Goal: Check status: Check status

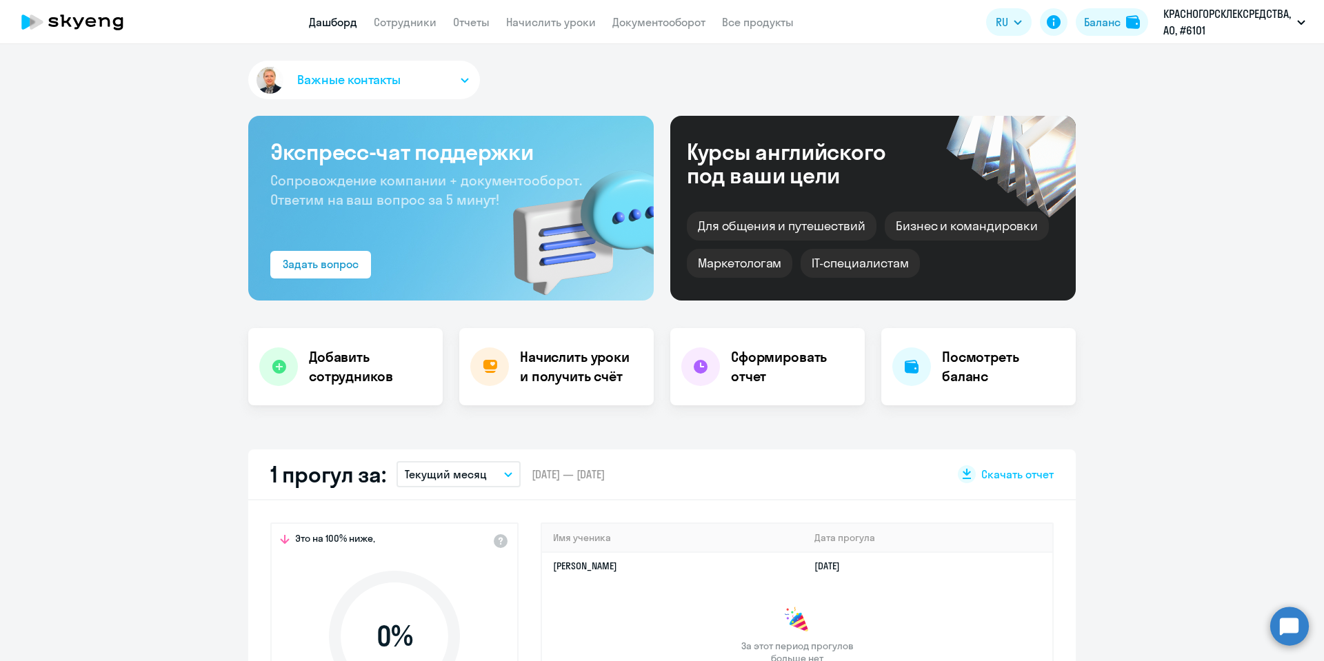
select select "30"
click at [1116, 30] on button "Баланс" at bounding box center [1112, 22] width 72 height 28
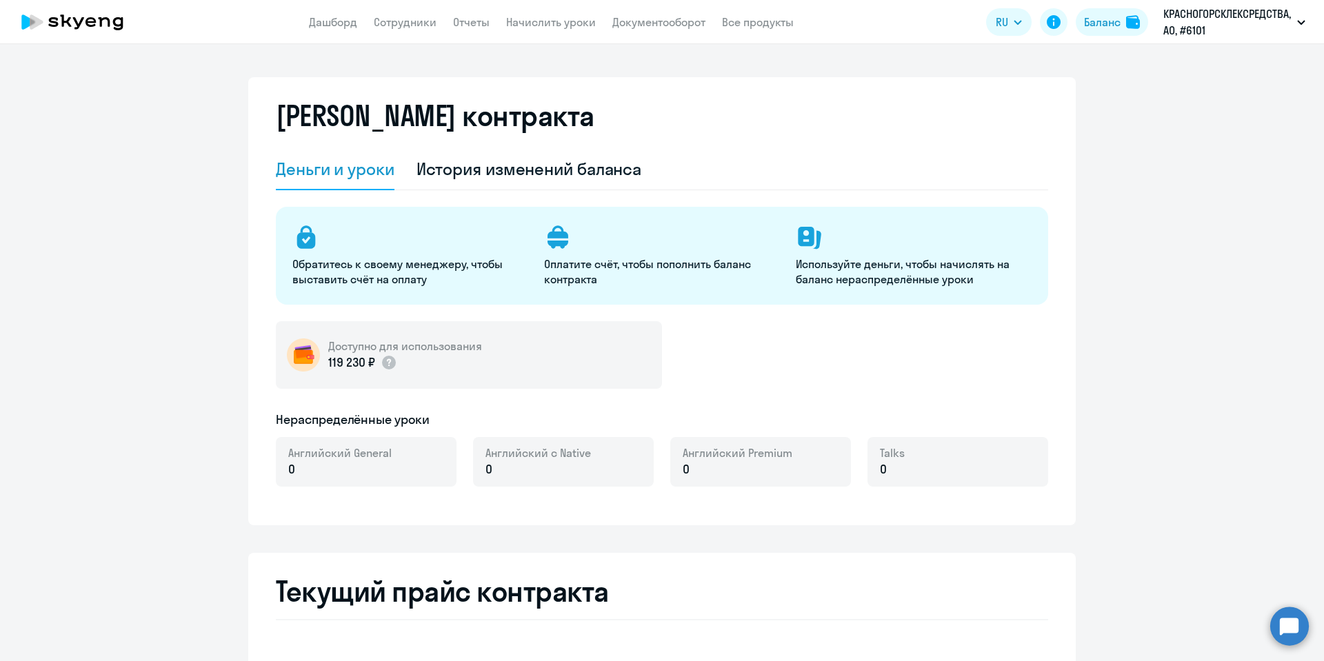
select select "english_adult_not_native_speaker"
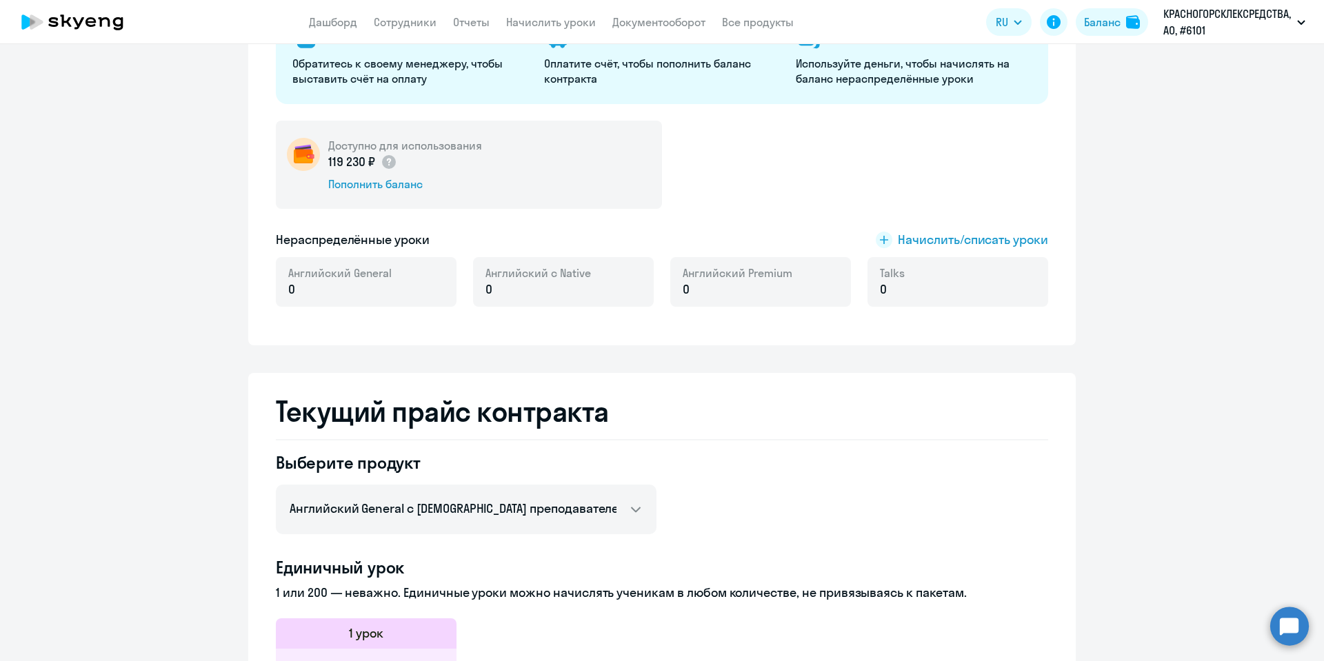
scroll to position [100, 0]
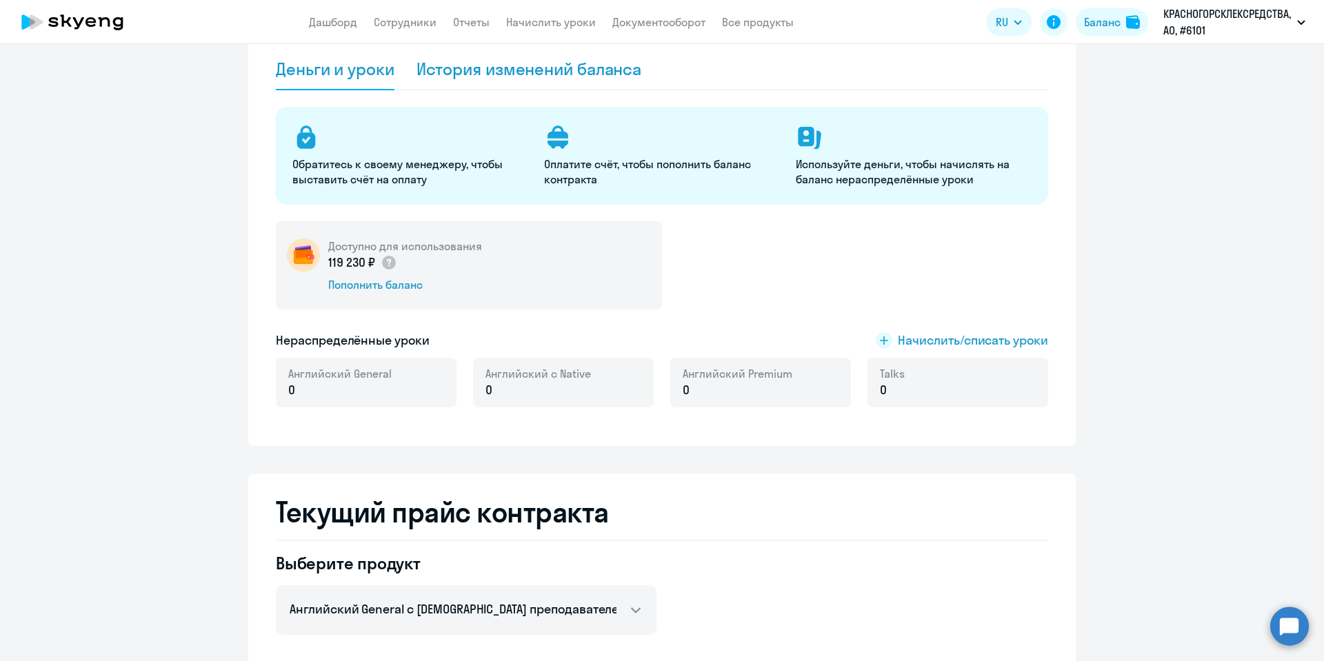
click at [490, 68] on div "История изменений баланса" at bounding box center [528, 69] width 225 height 22
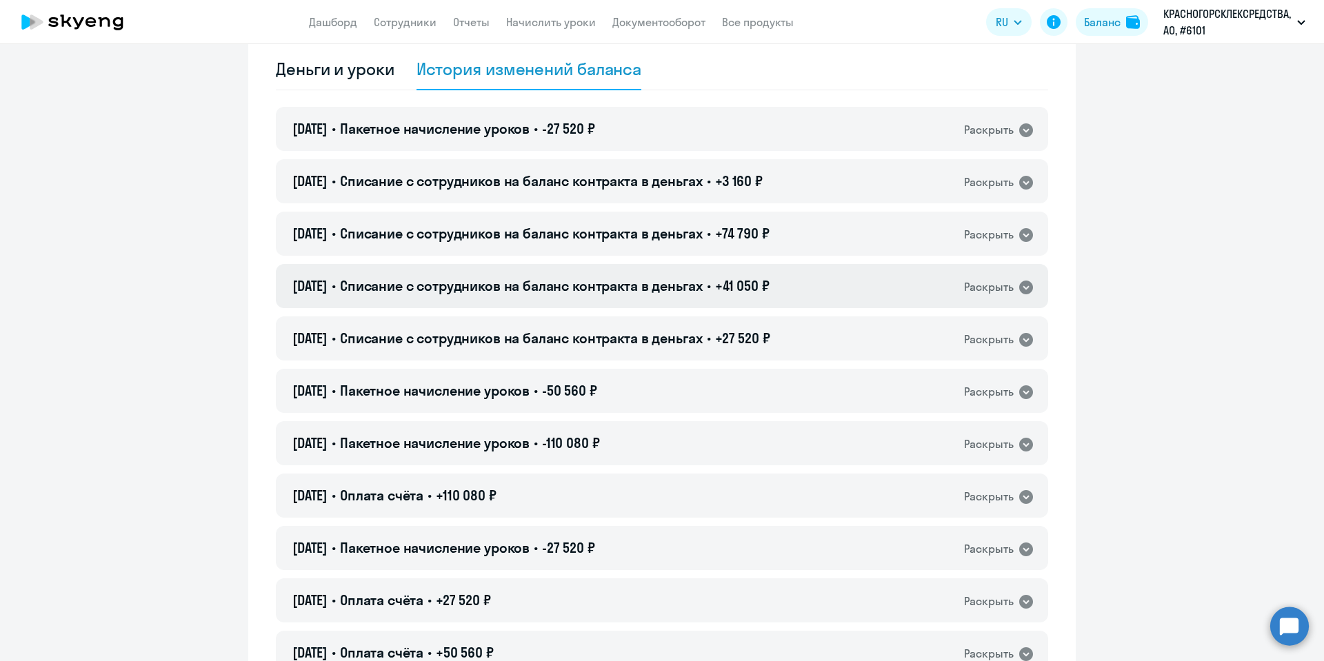
click at [1019, 284] on icon at bounding box center [1026, 288] width 14 height 14
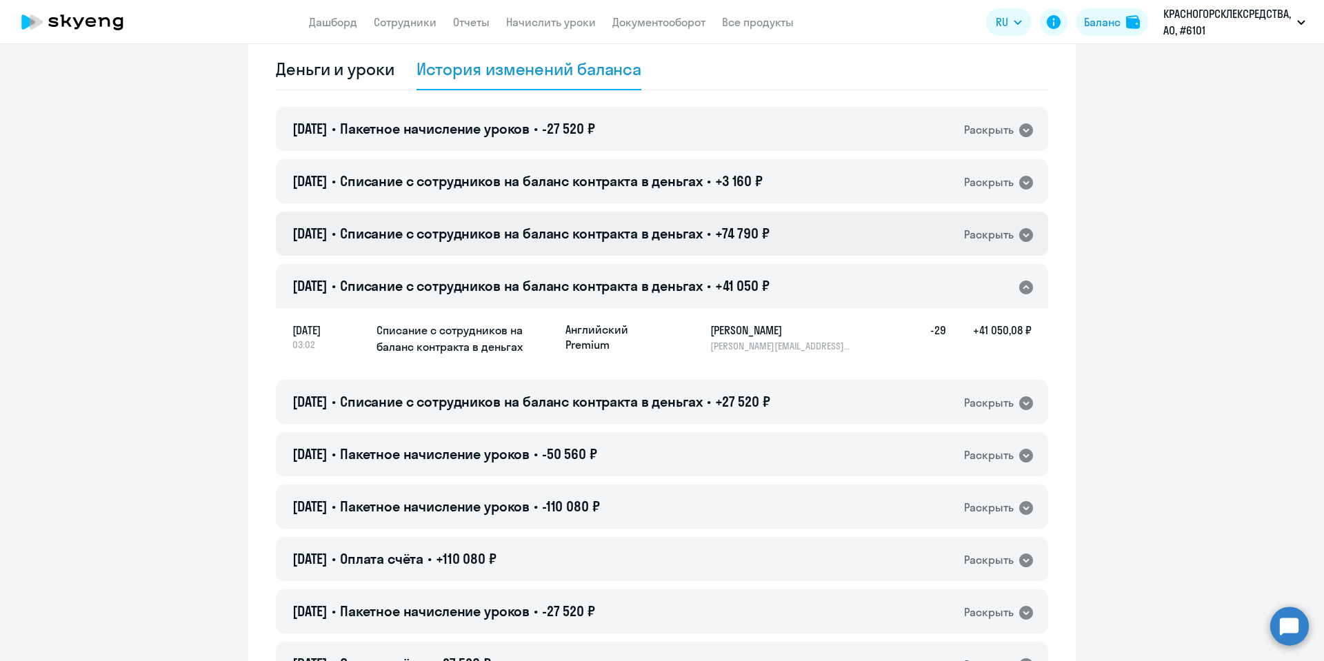
click at [1019, 241] on icon at bounding box center [1026, 235] width 14 height 14
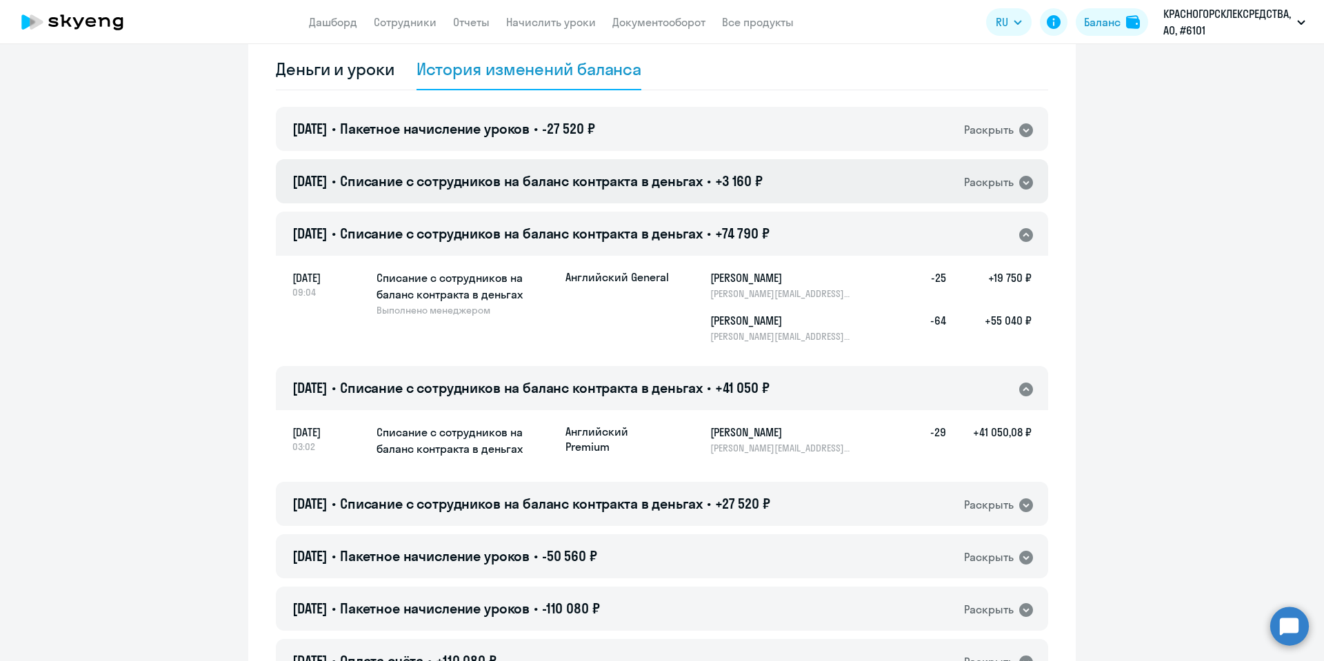
click at [1023, 188] on icon at bounding box center [1026, 182] width 17 height 17
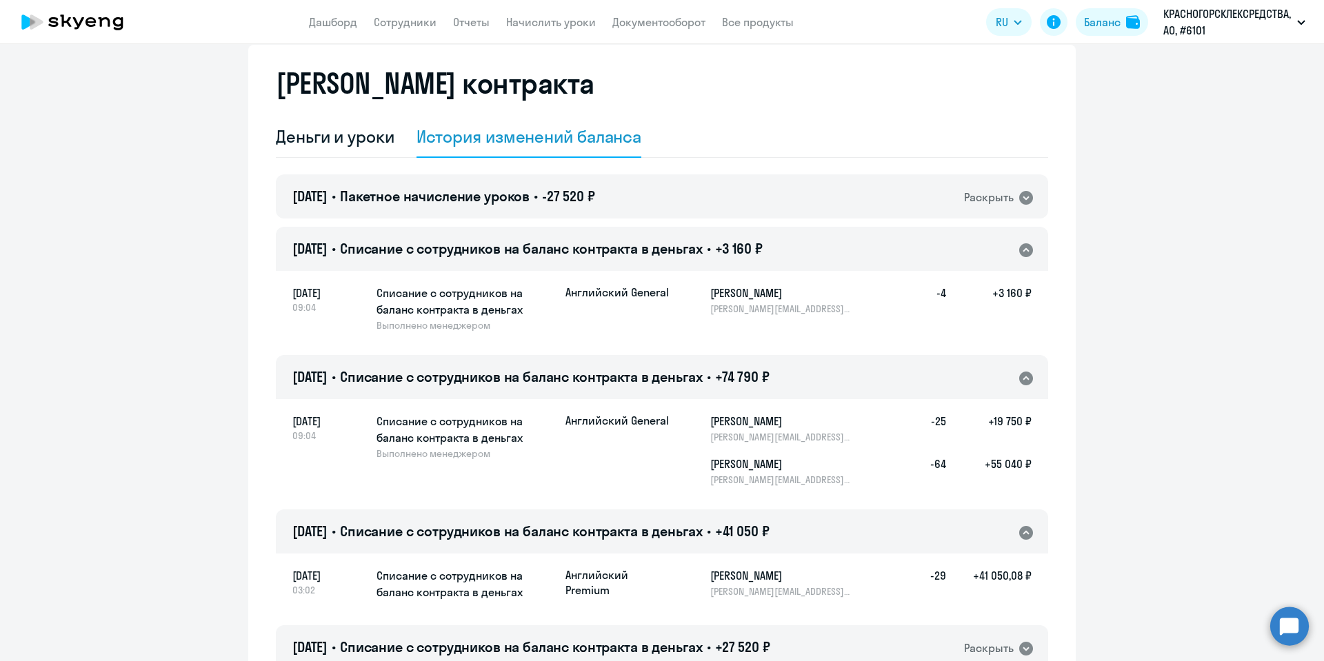
scroll to position [0, 0]
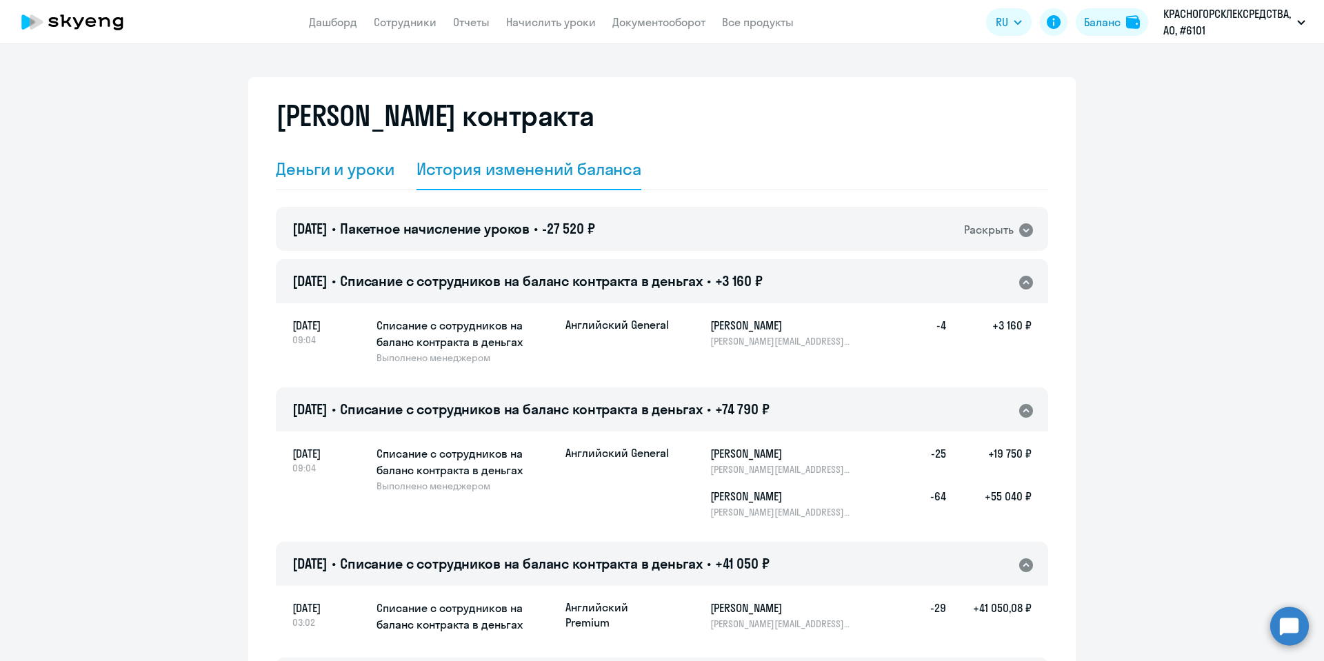
click at [323, 167] on div "Деньги и уроки" at bounding box center [335, 169] width 119 height 22
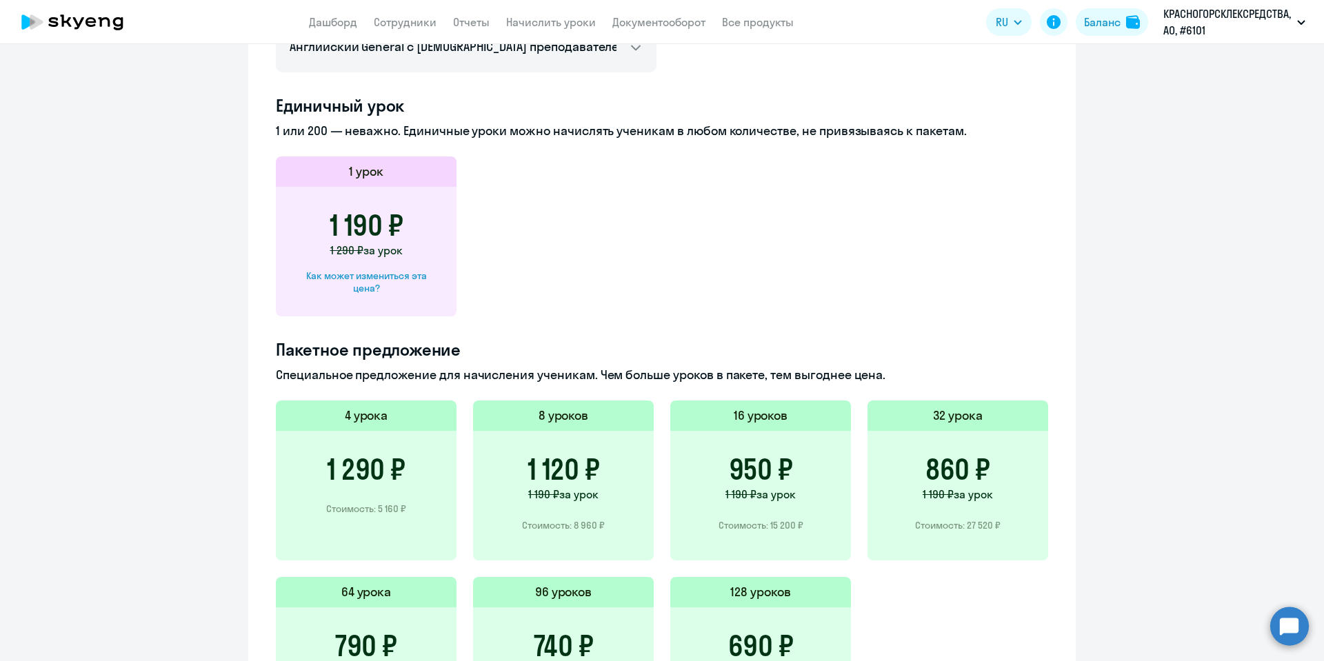
scroll to position [721, 0]
